Goal: Navigation & Orientation: Find specific page/section

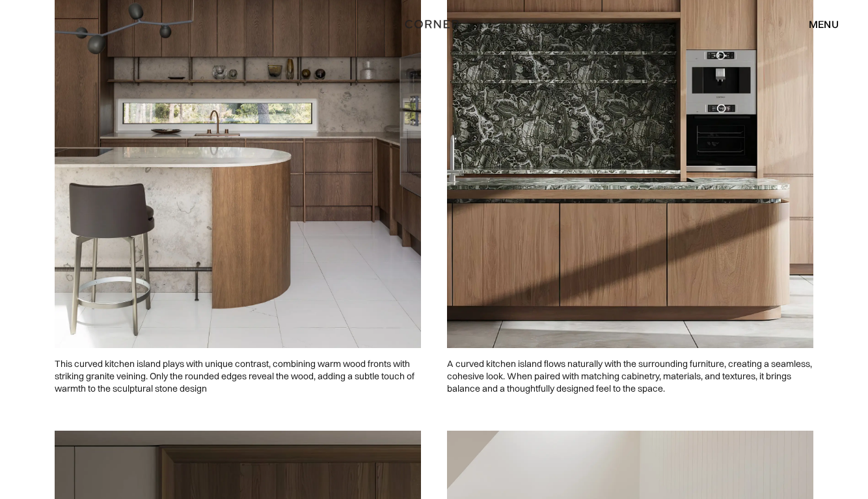
scroll to position [2489, 0]
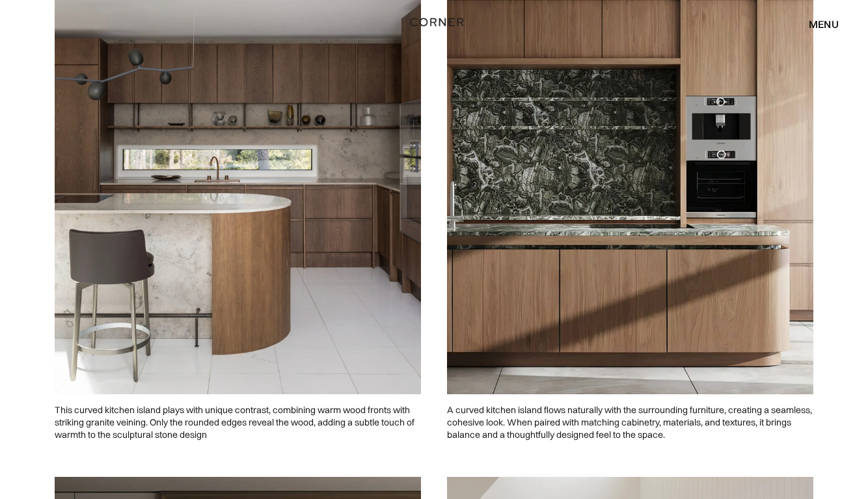
click at [449, 20] on img "home" at bounding box center [436, 22] width 53 height 17
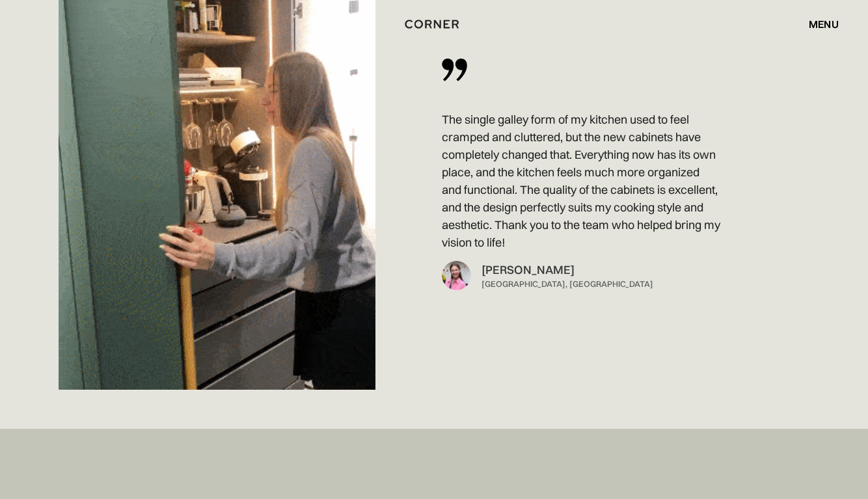
scroll to position [8177, 0]
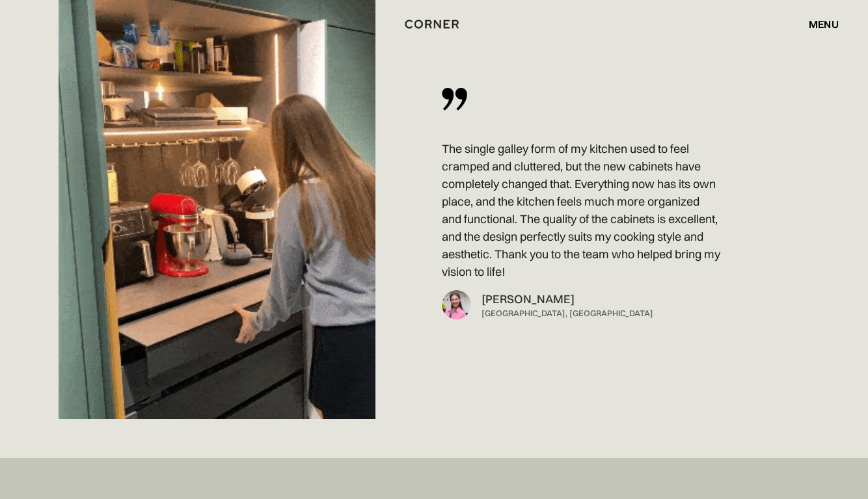
click at [824, 20] on div "menu" at bounding box center [824, 24] width 30 height 10
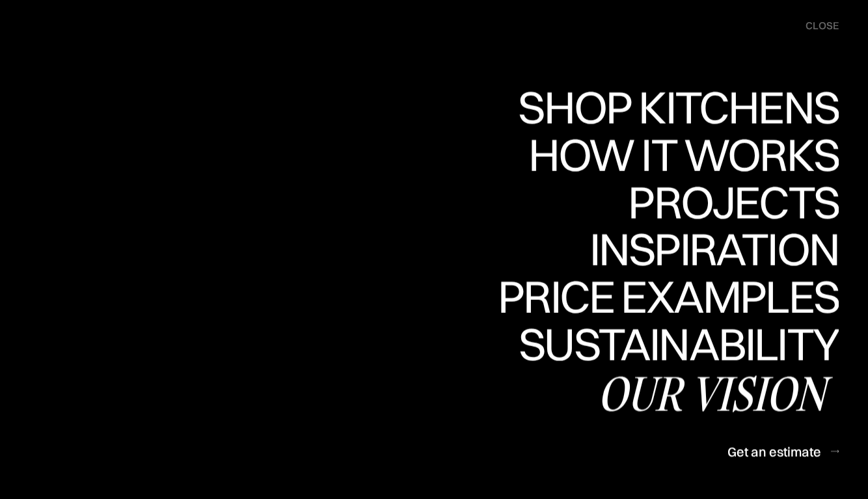
scroll to position [8307, 0]
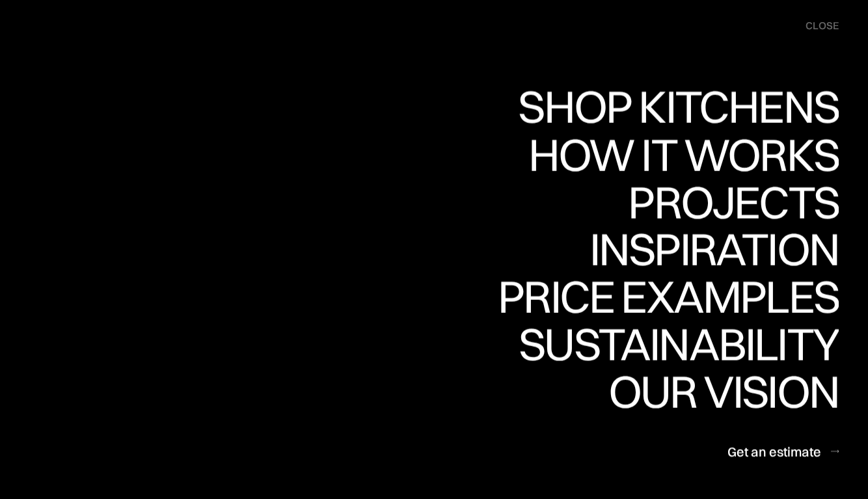
click at [758, 111] on link "Shop Kitchens Shop Kitchens" at bounding box center [675, 109] width 327 height 48
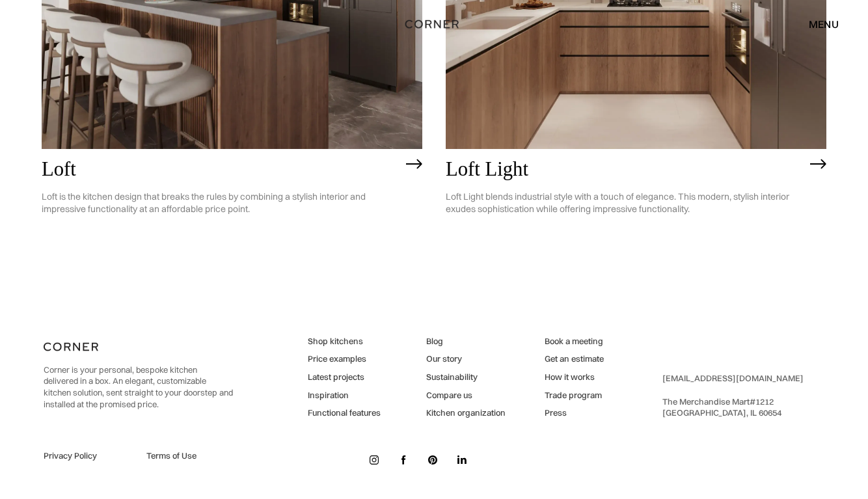
scroll to position [2957, 0]
